Goal: Information Seeking & Learning: Check status

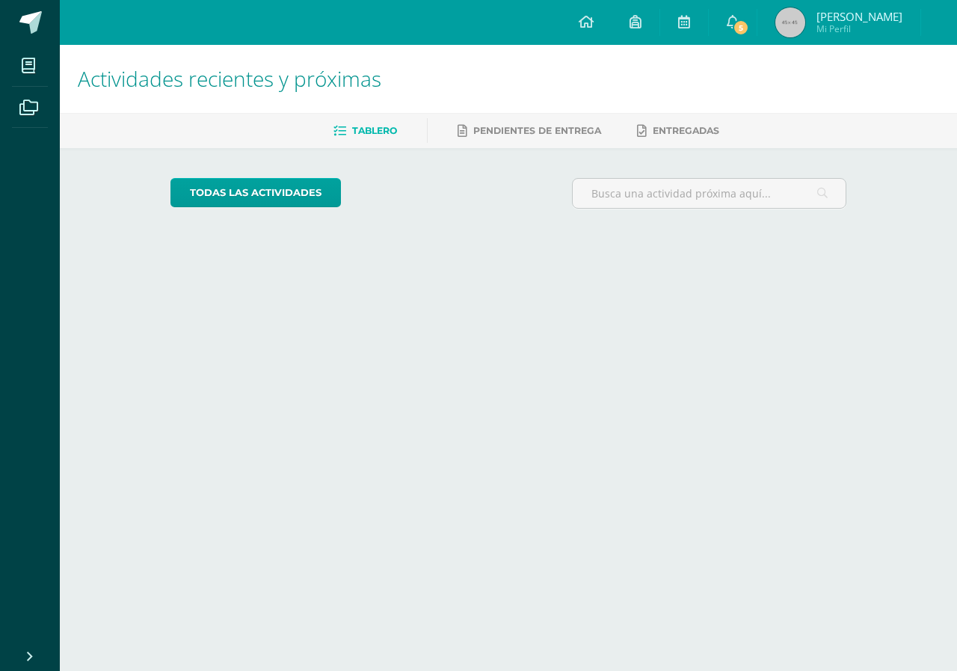
click at [724, 38] on link "5" at bounding box center [733, 22] width 48 height 45
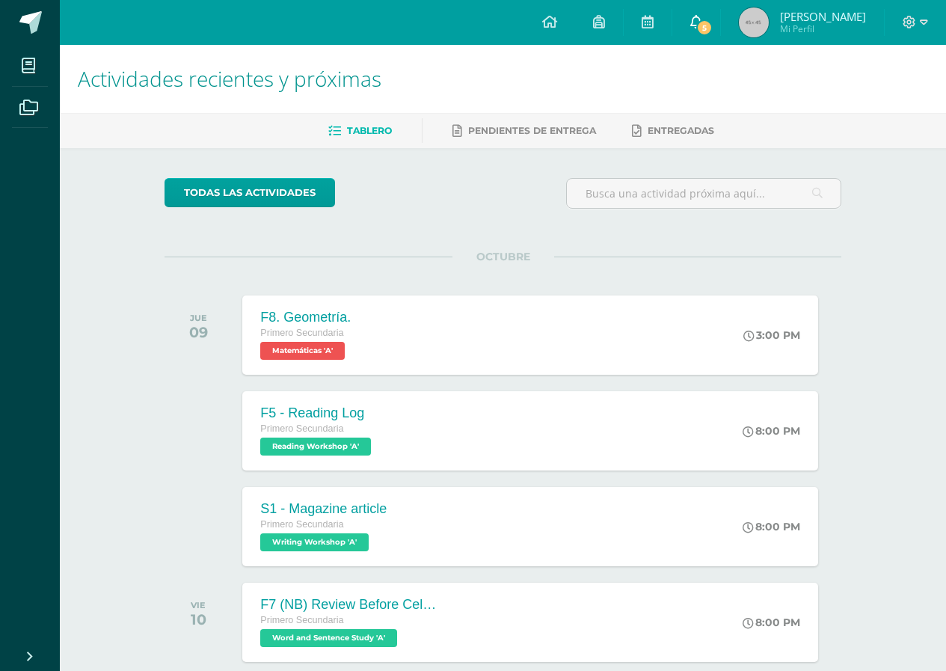
click at [713, 28] on link "5" at bounding box center [696, 22] width 48 height 45
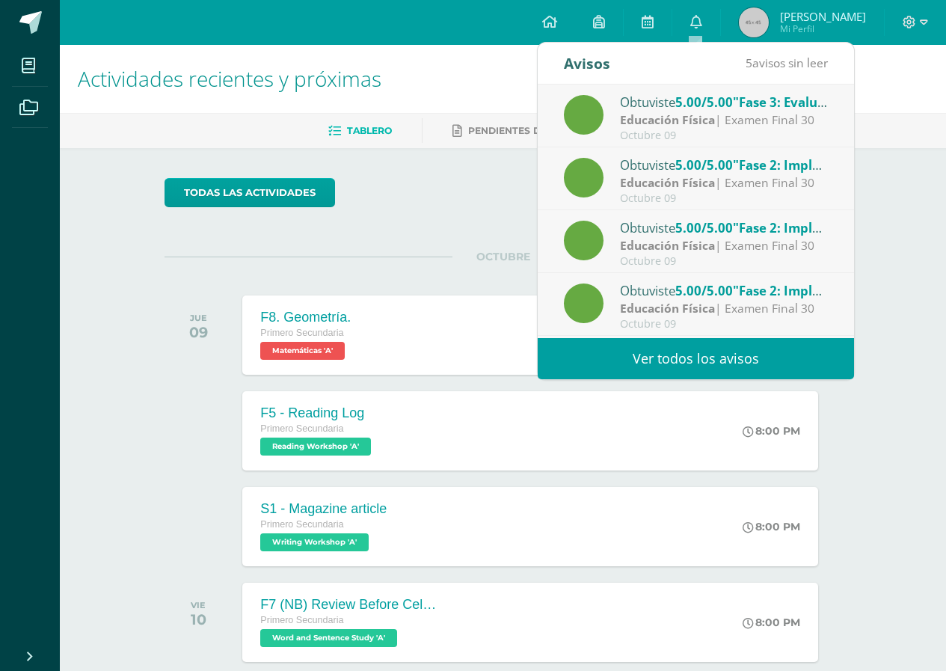
click at [674, 354] on link "Ver todos los avisos" at bounding box center [696, 358] width 316 height 41
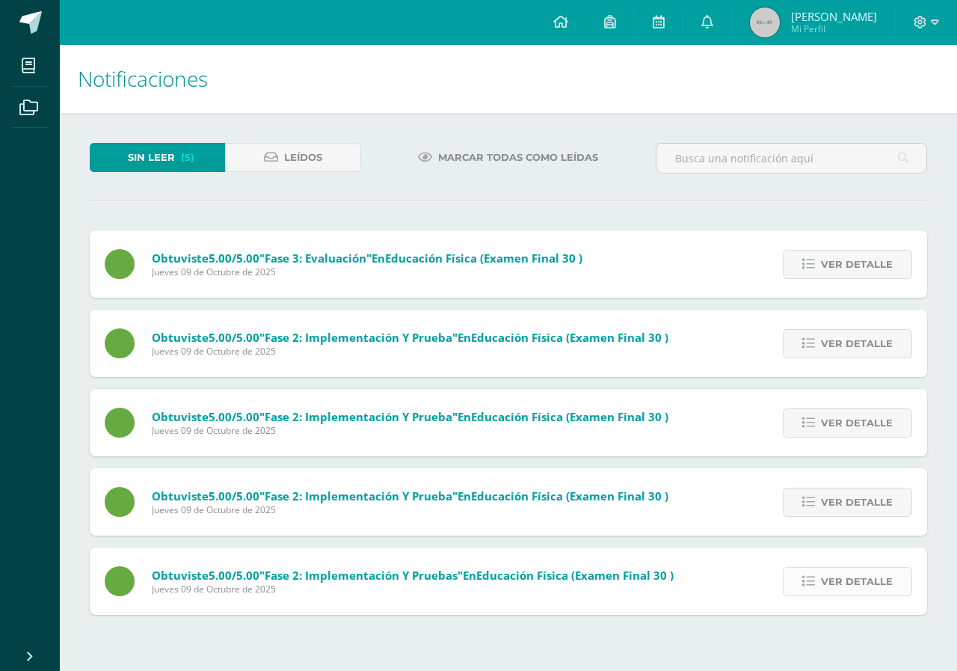
click at [834, 581] on span "Ver detalle" at bounding box center [857, 581] width 72 height 28
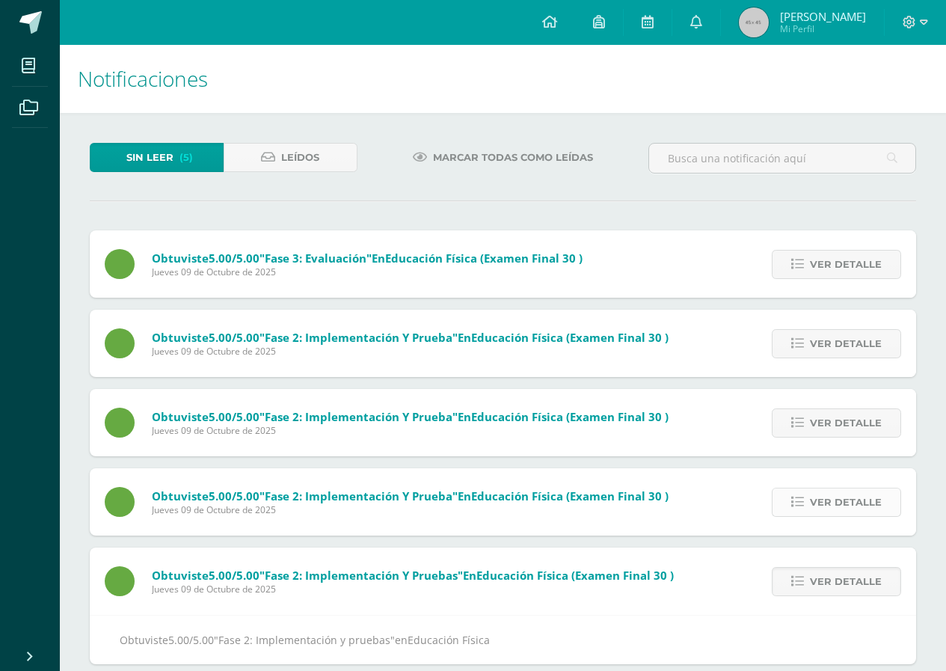
click at [841, 508] on span "Ver detalle" at bounding box center [846, 502] width 72 height 28
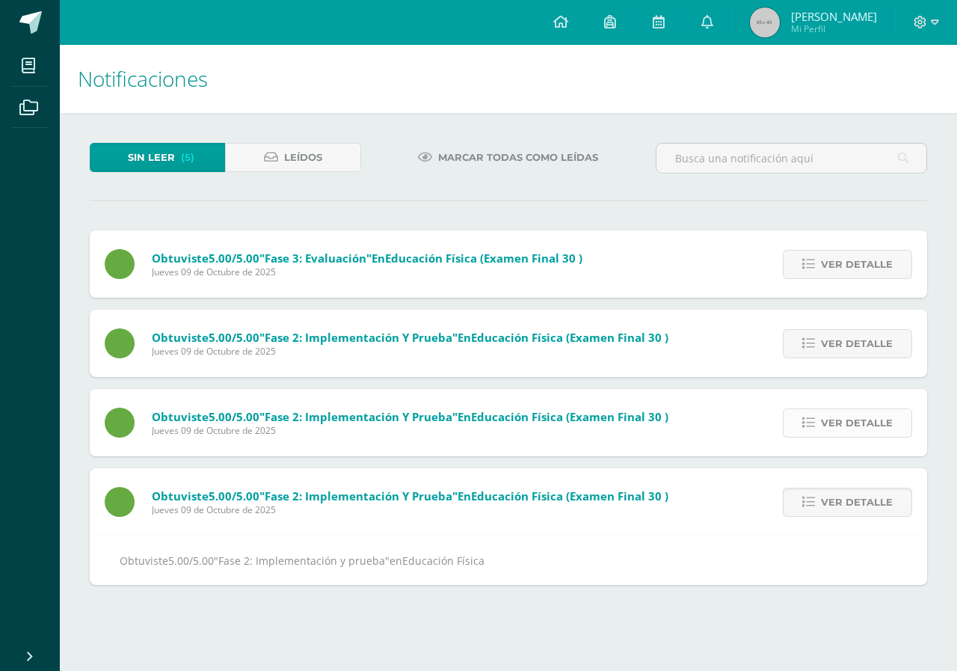
click at [832, 425] on span "Ver detalle" at bounding box center [857, 423] width 72 height 28
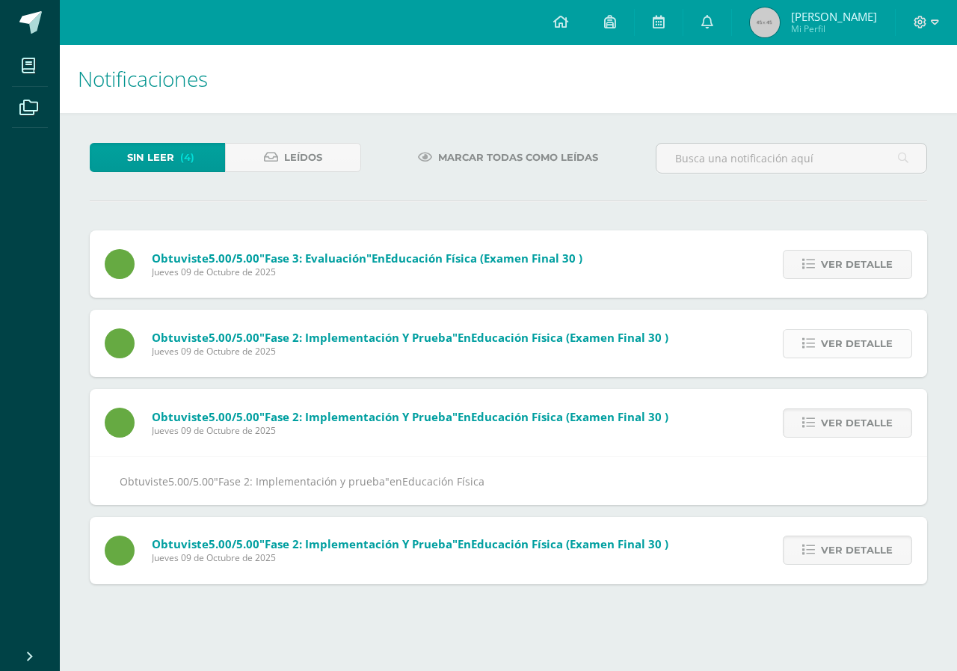
click at [814, 337] on icon at bounding box center [808, 343] width 13 height 13
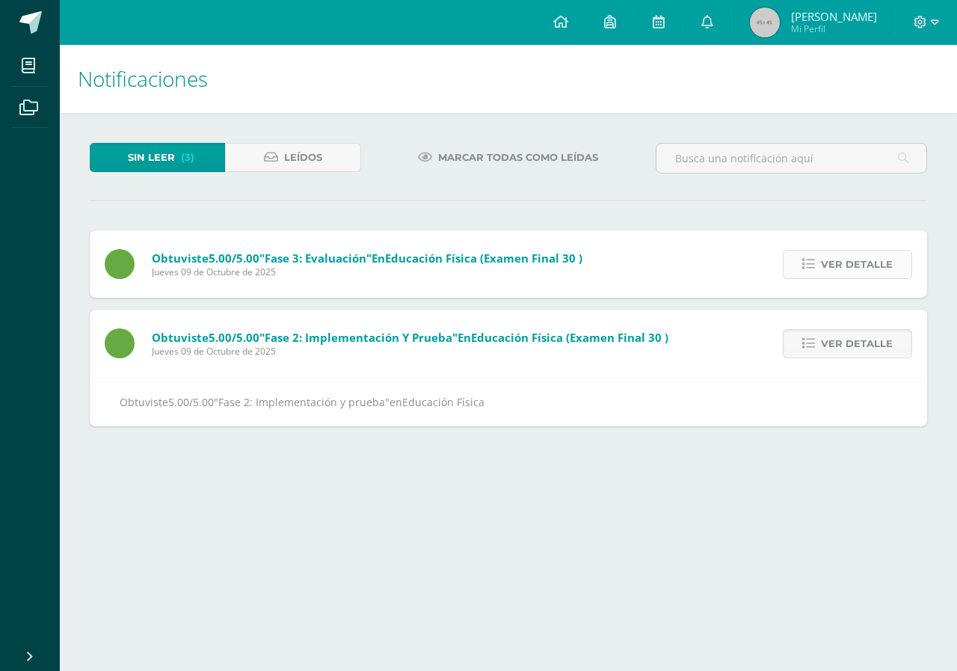
click at [825, 266] on span "Ver detalle" at bounding box center [857, 264] width 72 height 28
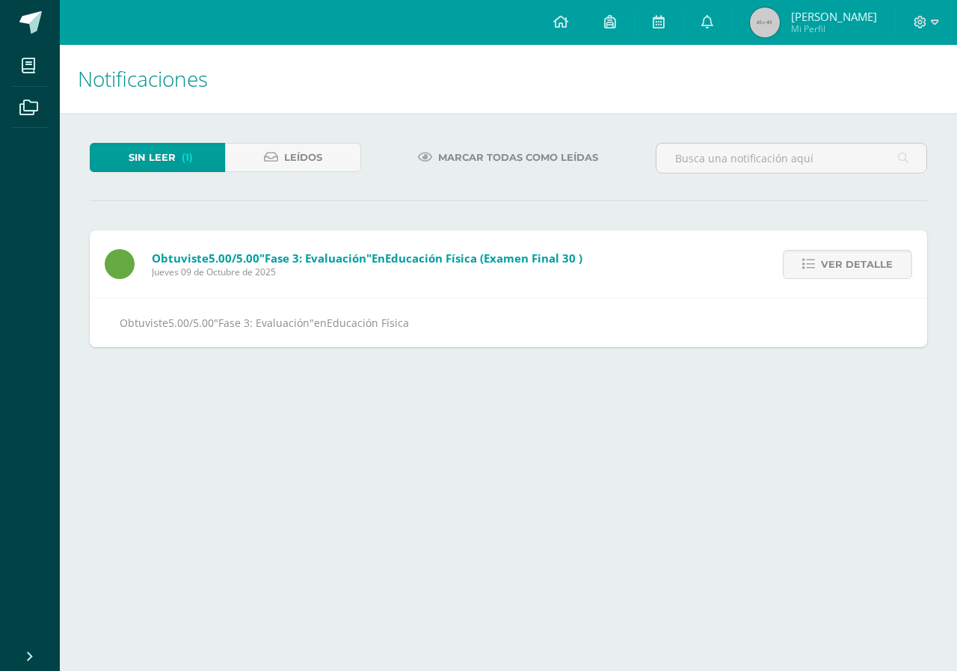
click at [819, 39] on link "Fátima Valentina Mi Perfil" at bounding box center [813, 22] width 163 height 45
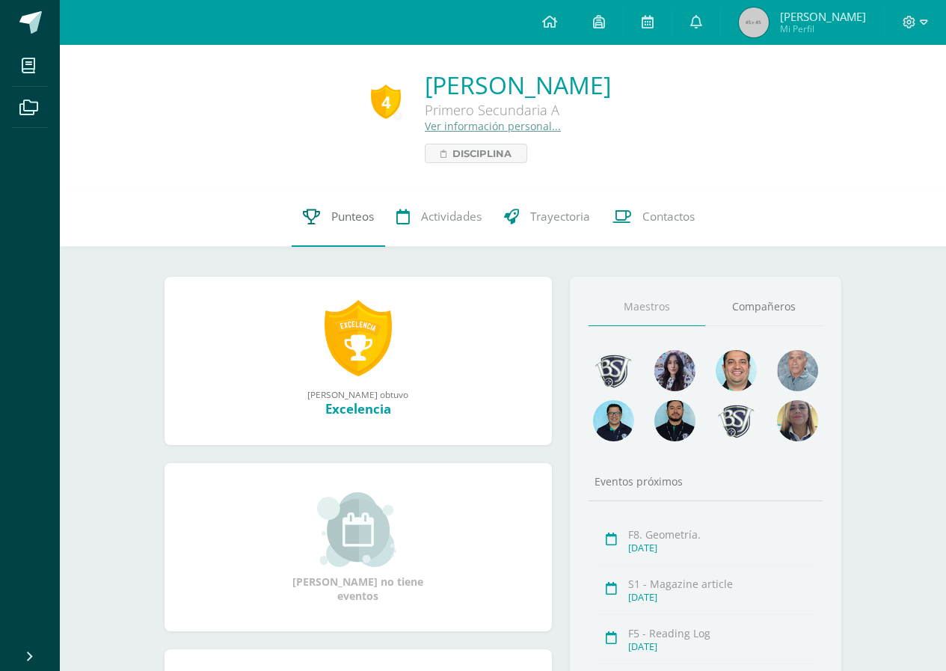
click at [303, 228] on link "Punteos" at bounding box center [338, 217] width 93 height 60
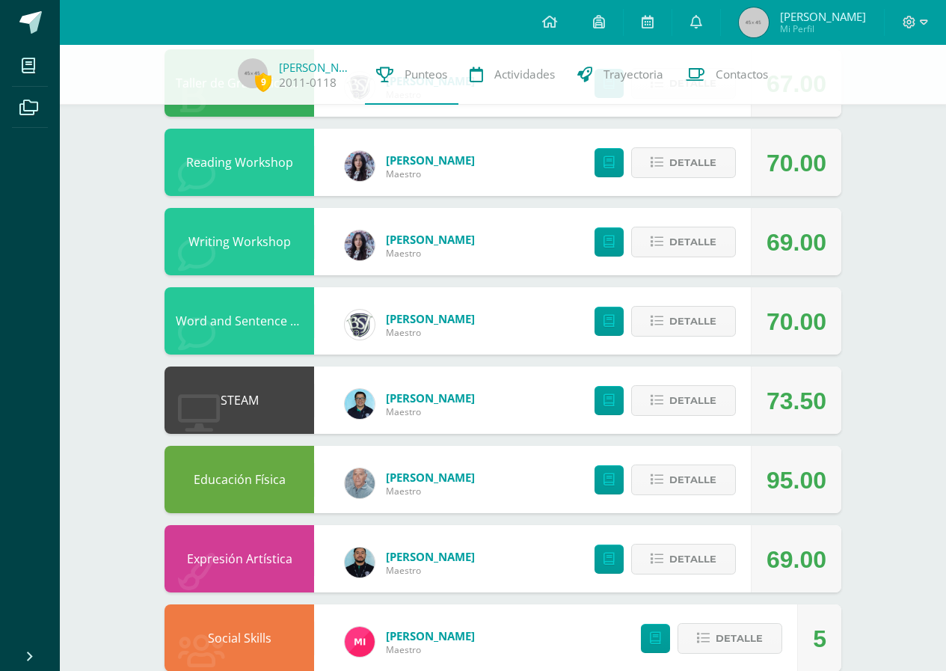
scroll to position [692, 0]
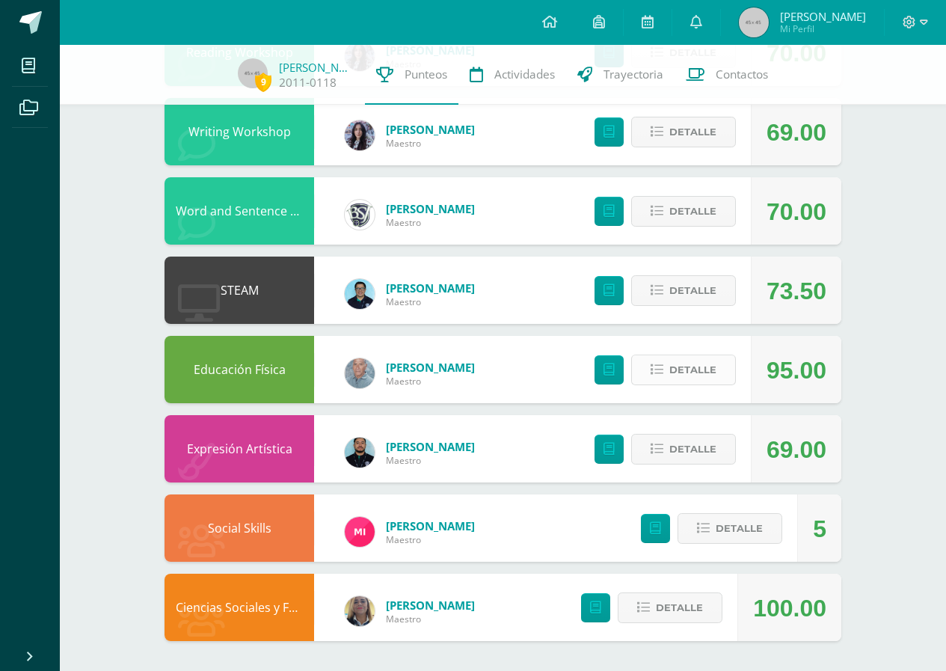
click at [728, 361] on button "Detalle" at bounding box center [683, 369] width 105 height 31
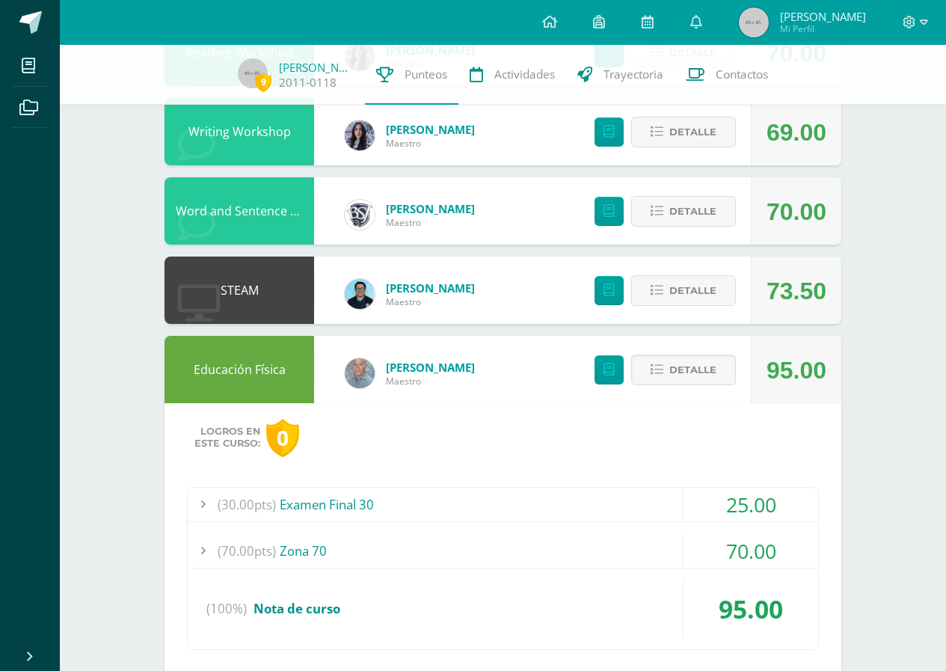
click at [330, 518] on div "(30.00pts) Examen Final 30" at bounding box center [503, 504] width 630 height 34
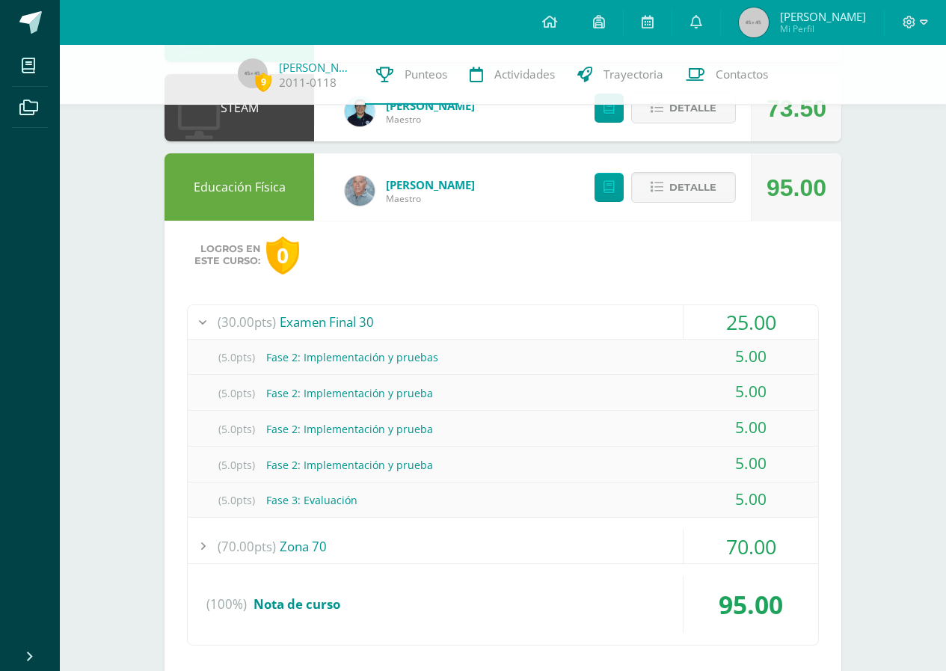
scroll to position [916, 0]
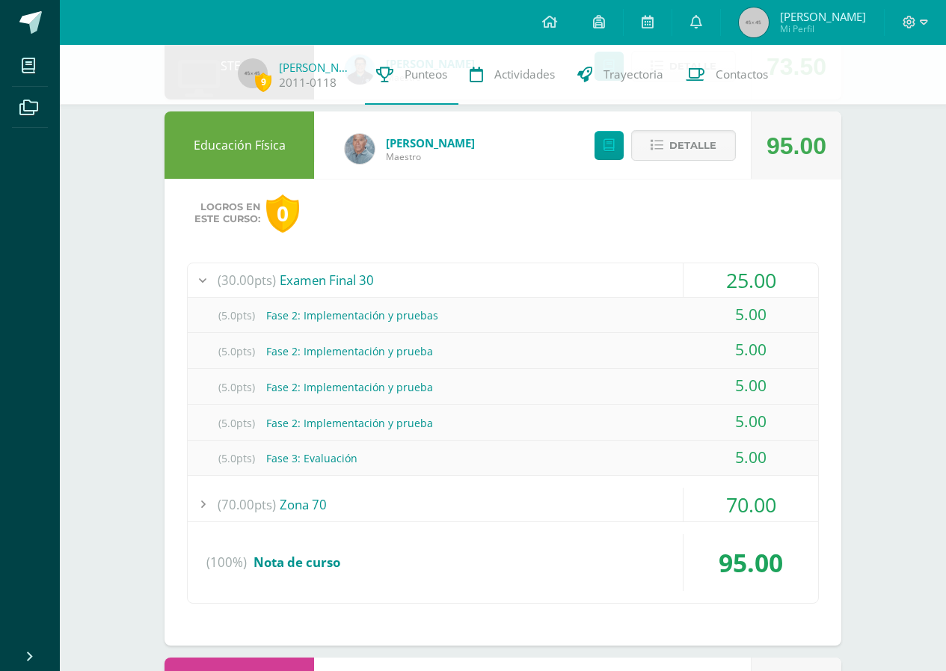
click at [890, 369] on div "9 [PERSON_NAME] 2011-0118 Punteos Actividades Trayectoria Contactos Pendiente U…" at bounding box center [503, 21] width 886 height 1784
click at [280, 512] on div "(70.00pts) Zona 70" at bounding box center [503, 504] width 630 height 34
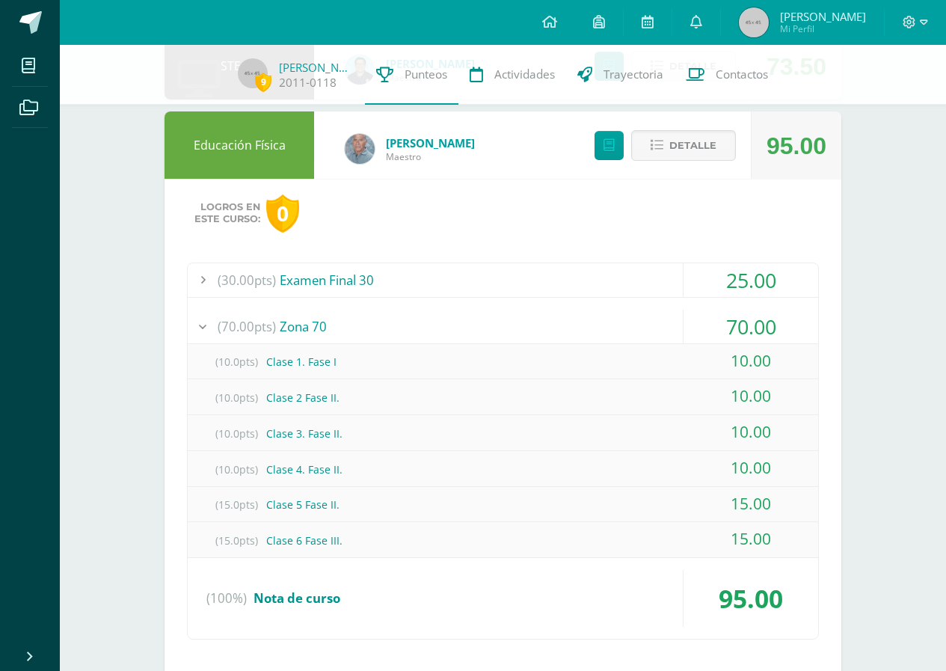
click at [209, 320] on div at bounding box center [203, 327] width 30 height 34
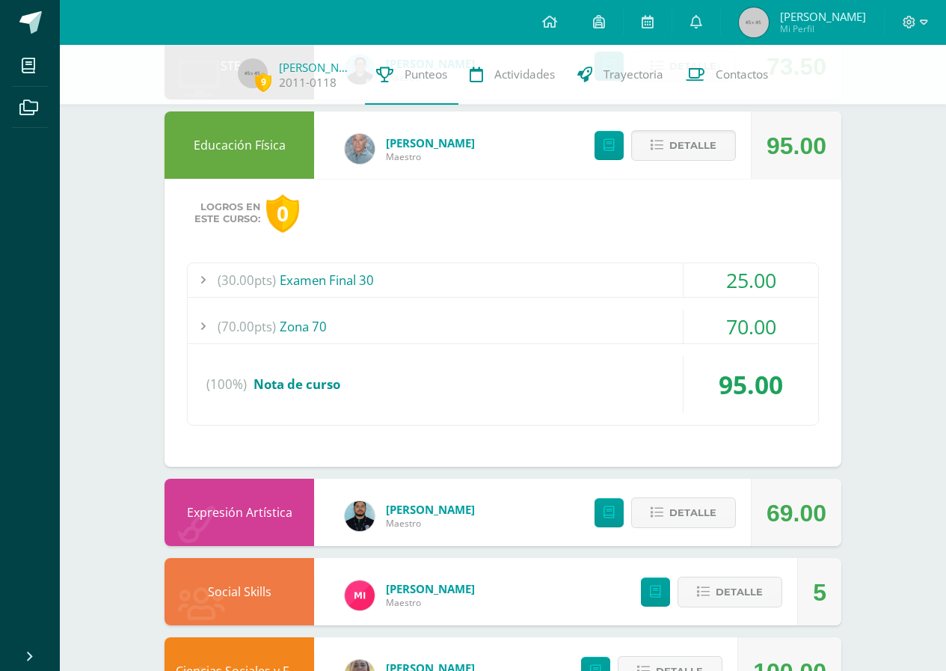
click at [220, 289] on span "(30.00pts)" at bounding box center [247, 280] width 58 height 34
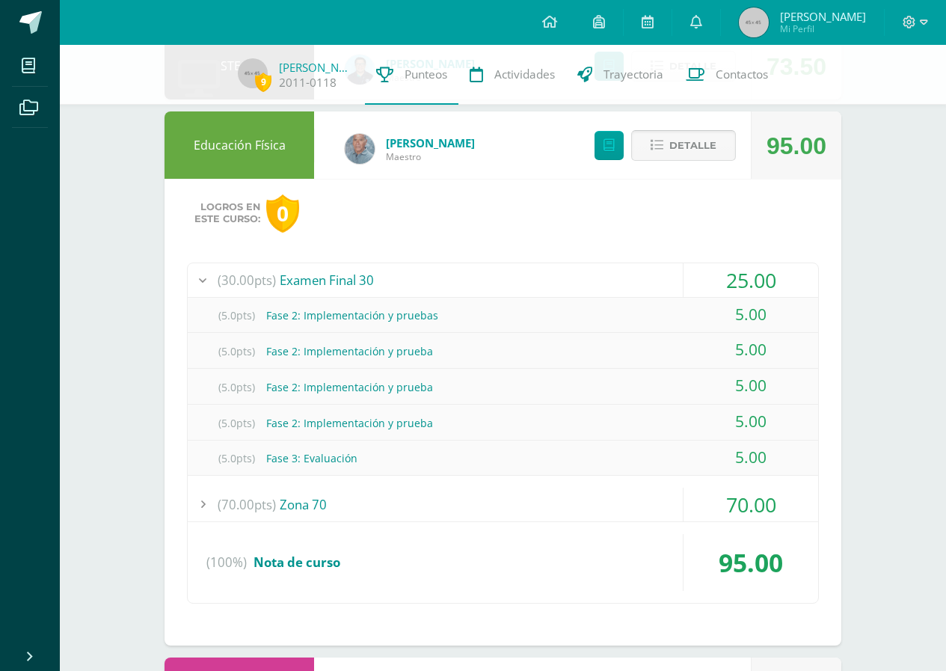
click at [665, 156] on button "Detalle" at bounding box center [683, 145] width 105 height 31
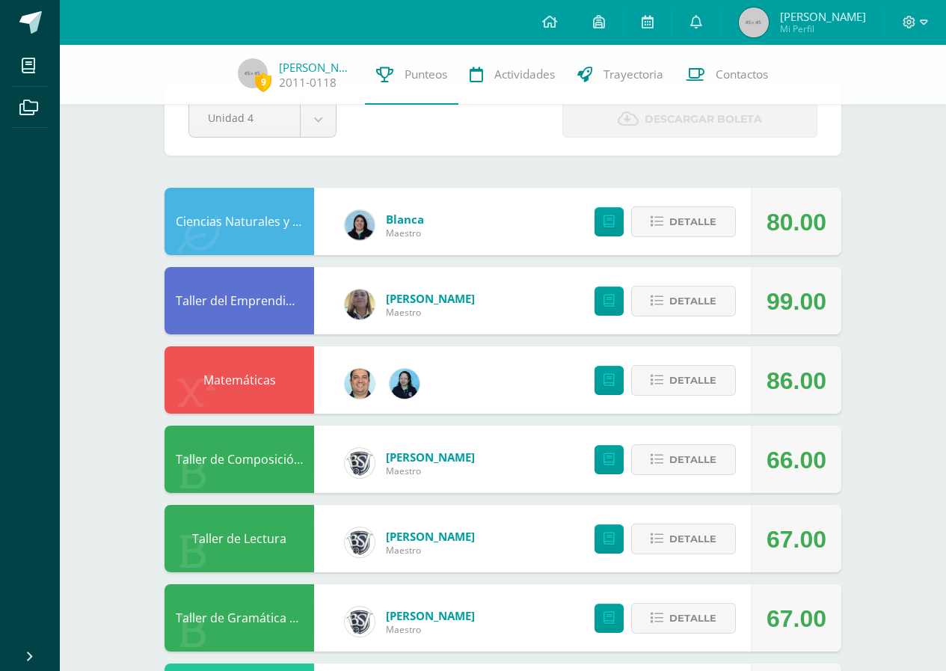
scroll to position [0, 0]
